Goal: Navigation & Orientation: Find specific page/section

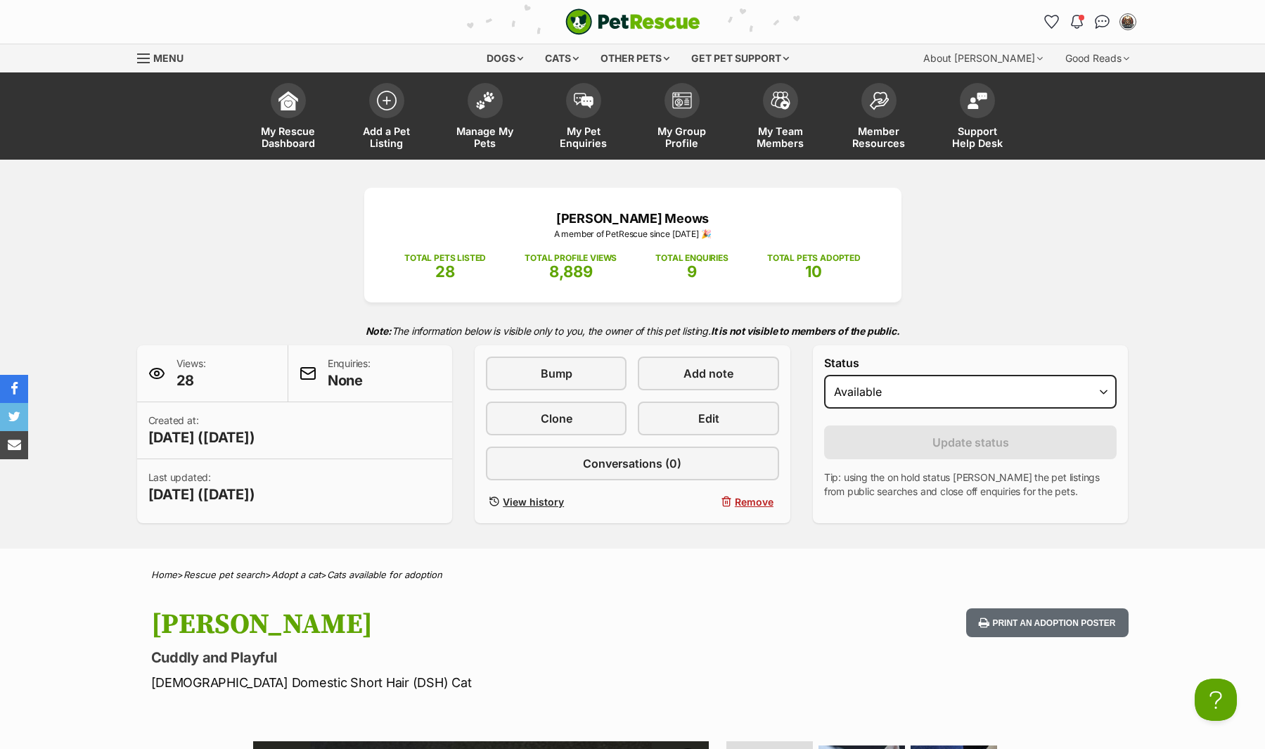
click at [814, 262] on span "10" at bounding box center [813, 271] width 17 height 18
click at [778, 104] on img at bounding box center [781, 97] width 20 height 18
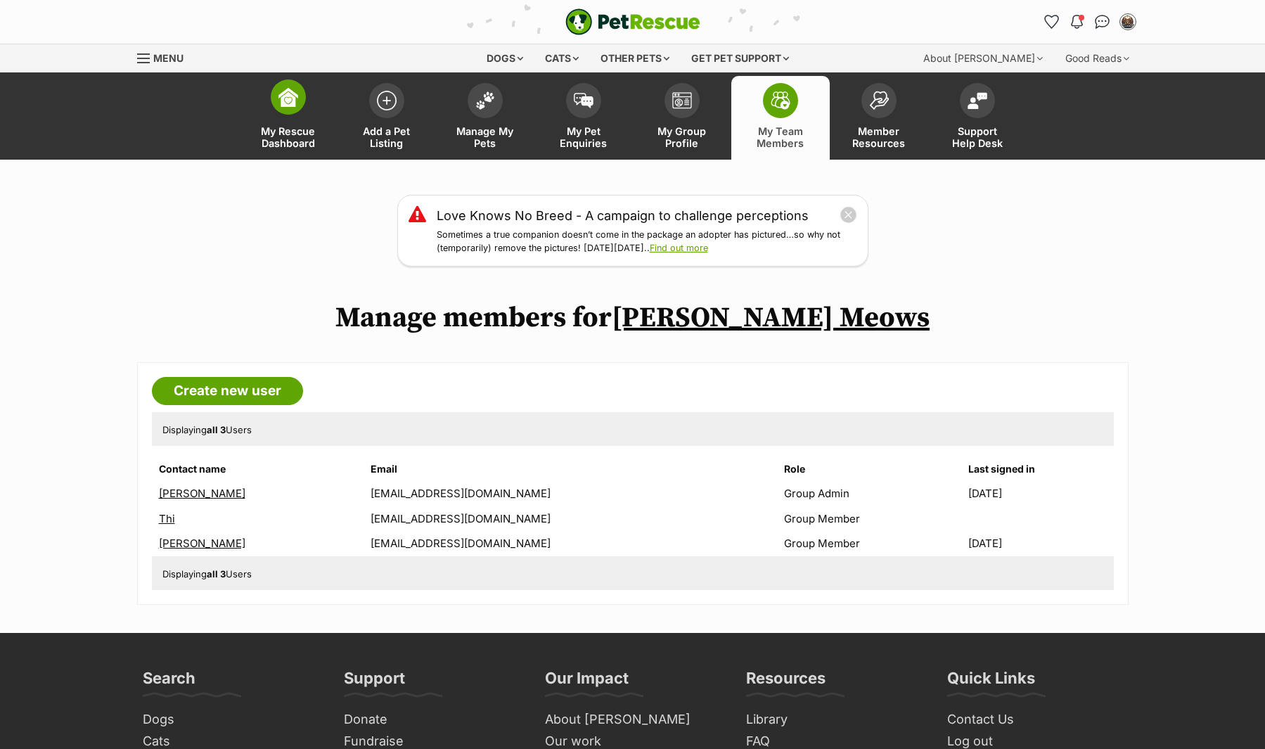
click at [296, 113] on link "My Rescue Dashboard" at bounding box center [288, 118] width 98 height 84
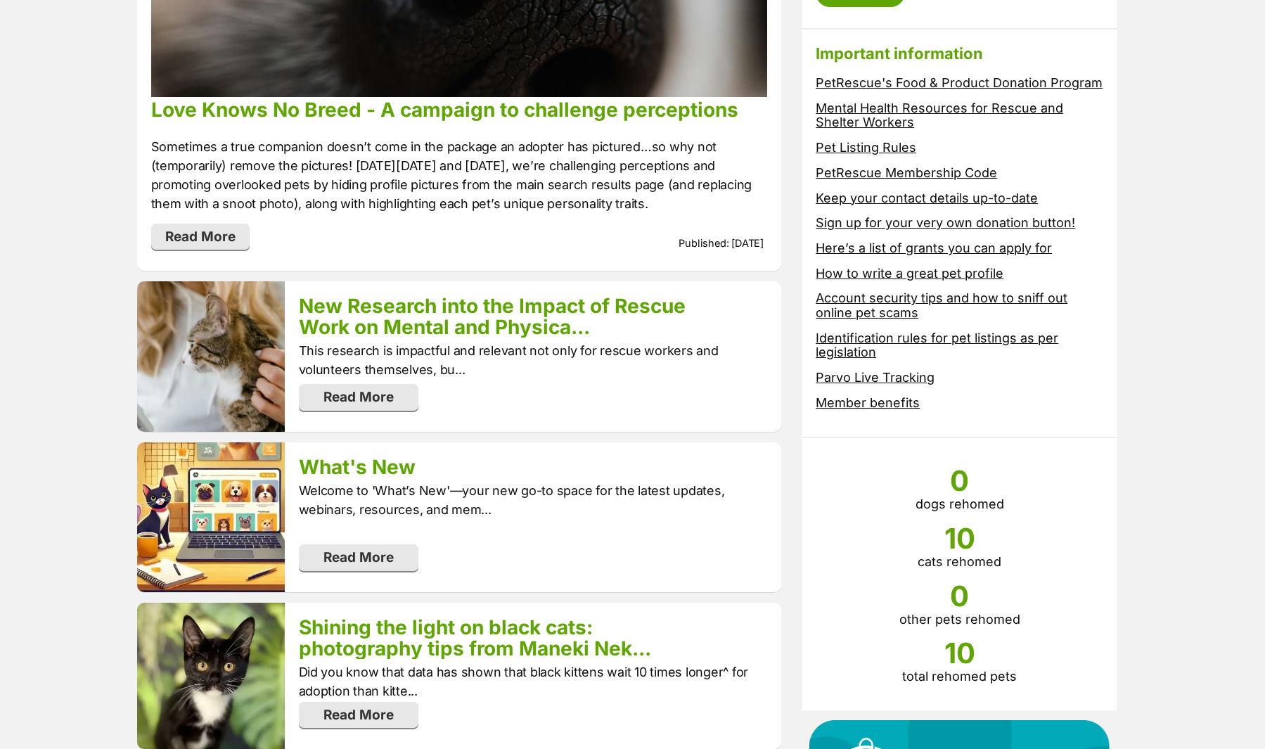
scroll to position [9, 0]
